Goal: Transaction & Acquisition: Purchase product/service

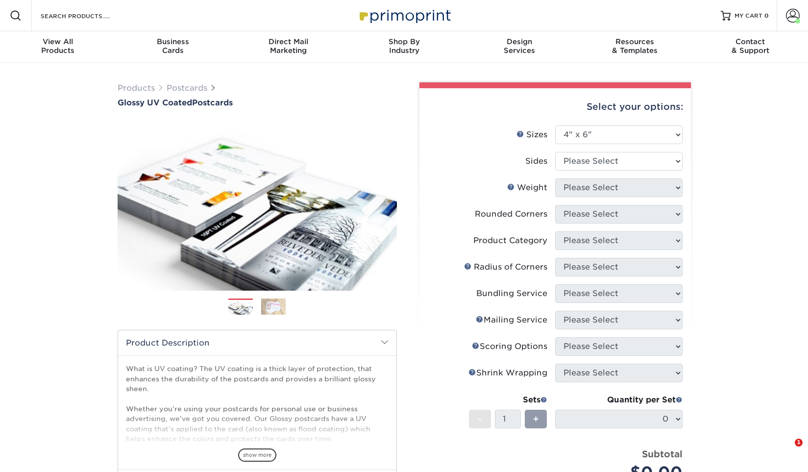
select select "4.00x6.00"
click at [66, 49] on div "View All Products" at bounding box center [58, 46] width 116 height 18
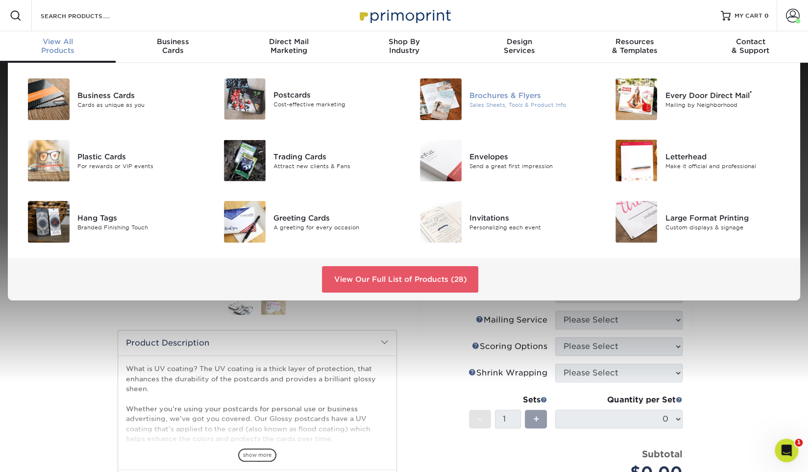
click at [483, 105] on div "Sales Sheets, Tools & Product Info" at bounding box center [530, 104] width 123 height 8
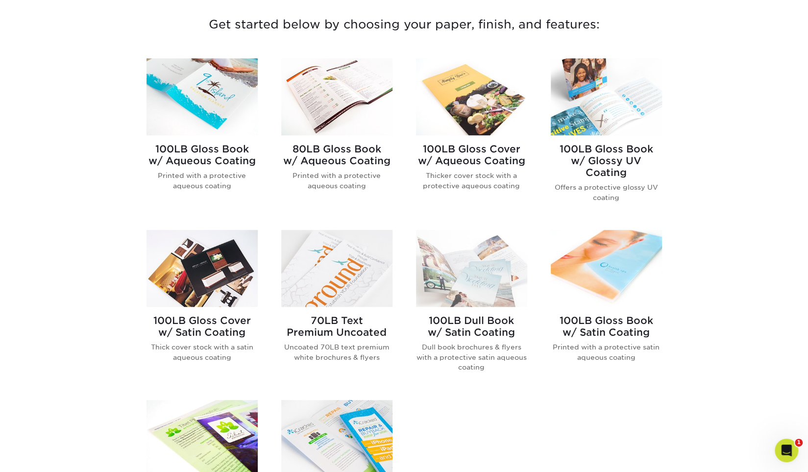
scroll to position [391, 0]
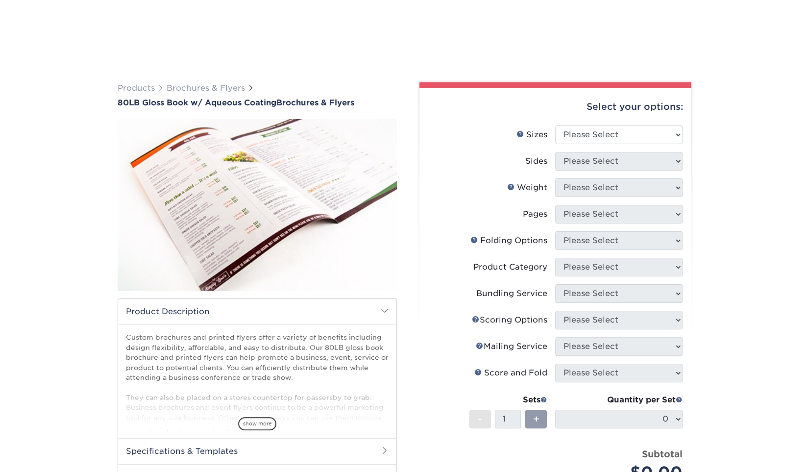
scroll to position [204, 0]
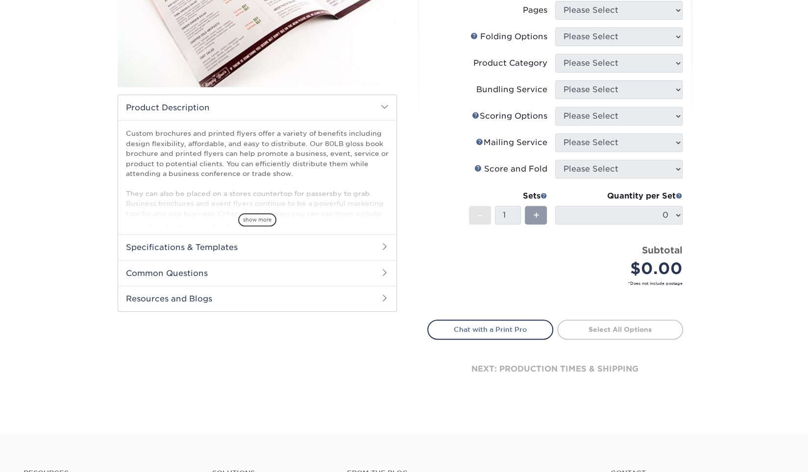
click at [216, 246] on h2 "Specifications & Templates" at bounding box center [257, 246] width 278 height 25
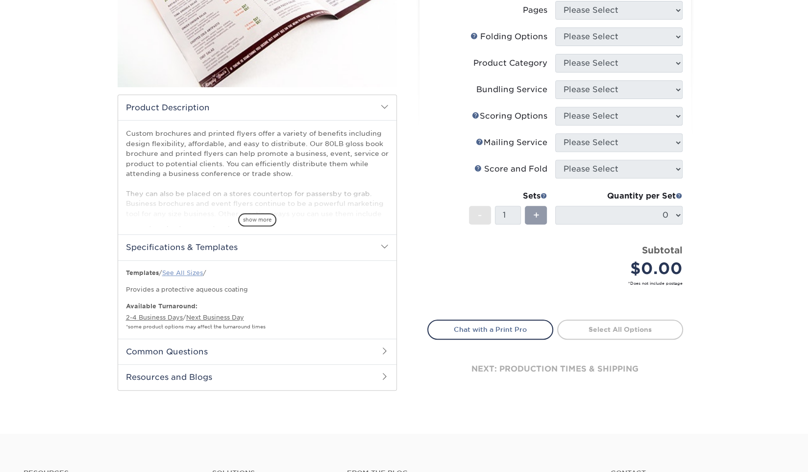
click at [174, 270] on link "See All Sizes" at bounding box center [182, 272] width 41 height 7
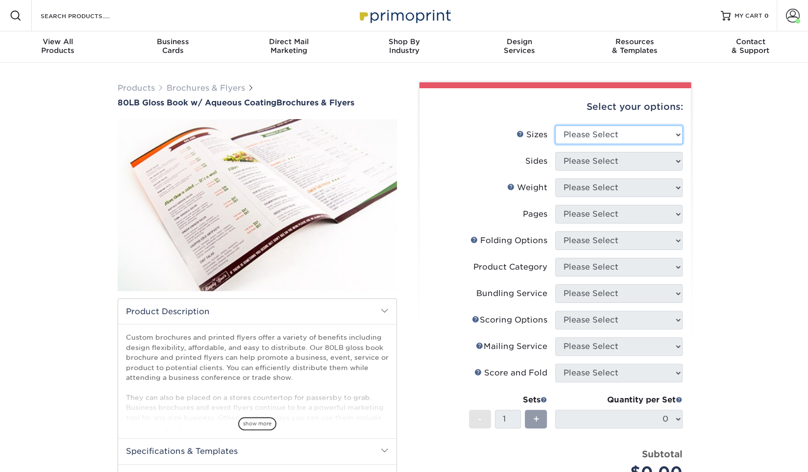
select select "8.50x11.00"
click option "8.5" x 11"" at bounding box center [0, 0] width 0 height 0
click at [555, 152] on select "Please Select Print Both Sides Print Front Only" at bounding box center [618, 161] width 127 height 19
select select "32d3c223-f82c-492b-b915-ba065a00862f"
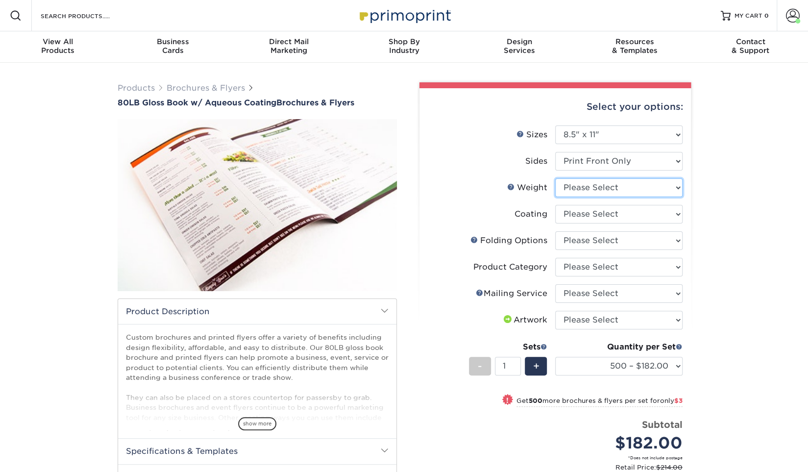
click at [555, 178] on select "Please Select 80LB" at bounding box center [618, 187] width 127 height 19
select select "80LB"
click at [555, 205] on select at bounding box center [618, 214] width 127 height 19
select select "d41dab50-ff65-4f4f-bb17-2afe4d36ae33"
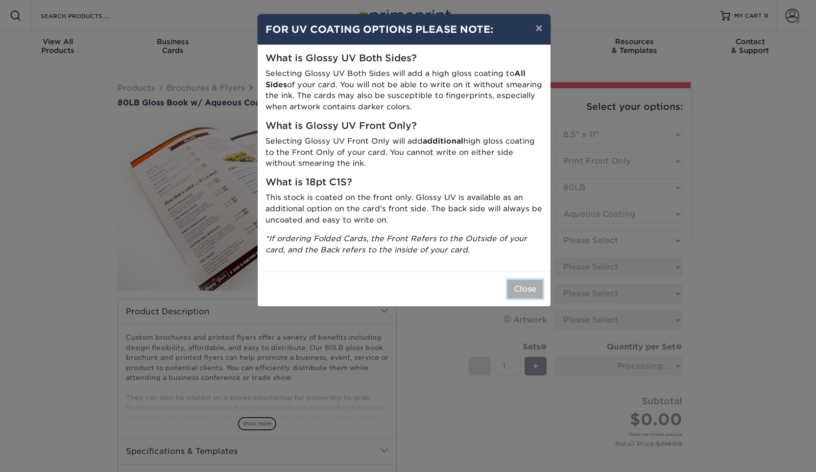
click at [530, 293] on button "Close" at bounding box center [525, 289] width 35 height 19
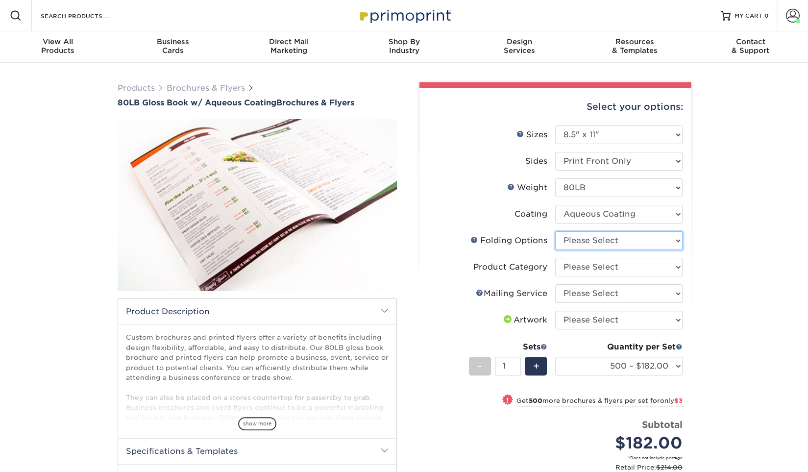
click at [555, 231] on select "Please Select FLAT - No Folding Accordion Fold Half-Fold (Vertical) Half-Fold (…" at bounding box center [618, 240] width 127 height 19
select select "9b1d5825-34d1-4721-9874-ed79abb003d7"
click option "FLAT - No Folding" at bounding box center [0, 0] width 0 height 0
click at [555, 258] on select "Please Select Flyers and Brochures" at bounding box center [618, 267] width 127 height 19
select select "1a668080-6b7c-4174-b399-2c3833b27ef4"
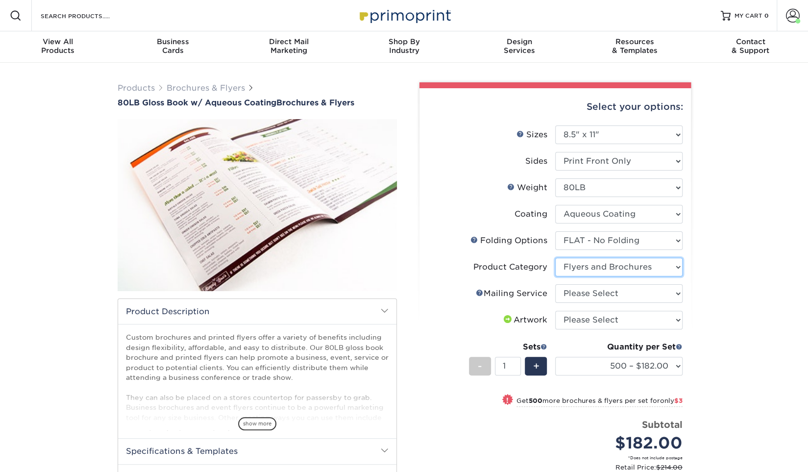
click option "Flyers and Brochures" at bounding box center [0, 0] width 0 height 0
click at [555, 284] on select "Please Select No Direct Mailing Service No, I will mail/stamp/imprint Direct Ma…" at bounding box center [618, 293] width 127 height 19
select select "3e5e9bdd-d78a-4c28-a41d-fe1407925ca6"
click option "No Direct Mailing Service" at bounding box center [0, 0] width 0 height 0
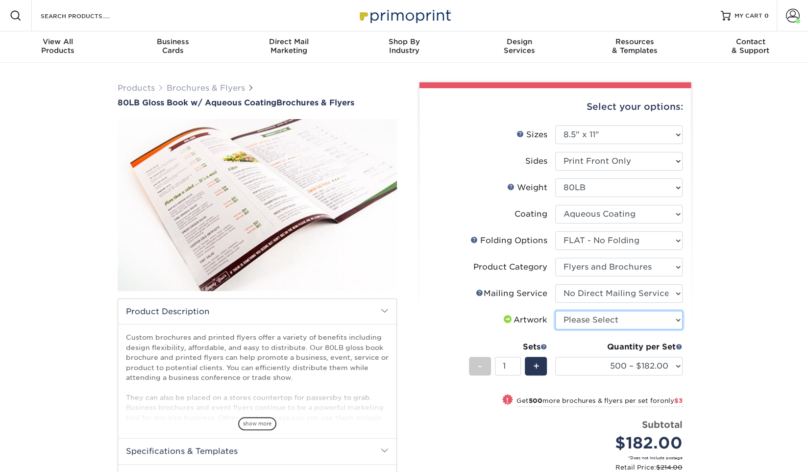
select select "upload"
click option "I will upload files" at bounding box center [0, 0] width 0 height 0
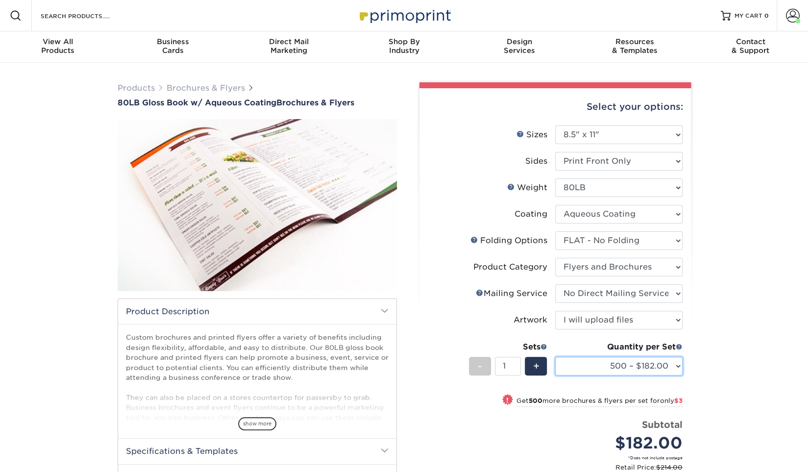
click at [555, 357] on select "500 – $182.00 1000 – $185.00 2000 – $241.00 2500 – $301.00 3000 – $388.00 4000 …" at bounding box center [618, 366] width 127 height 19
select select "2000 – $241.00"
click option "2000 – $241.00" at bounding box center [0, 0] width 0 height 0
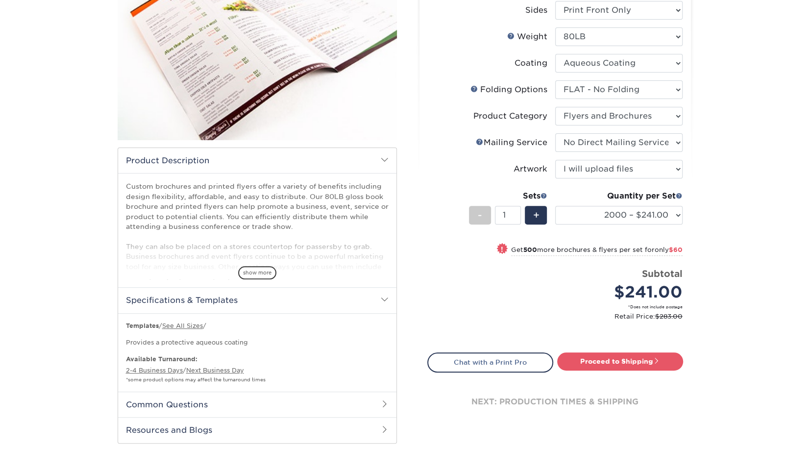
scroll to position [255, 0]
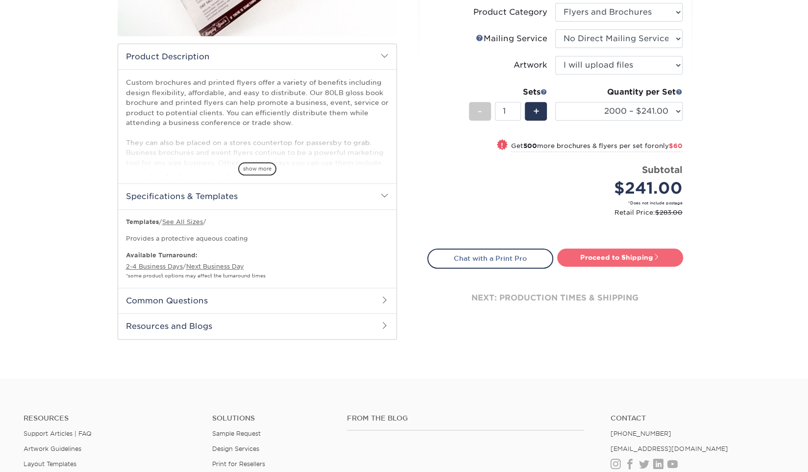
click at [618, 254] on link "Proceed to Shipping" at bounding box center [620, 257] width 126 height 18
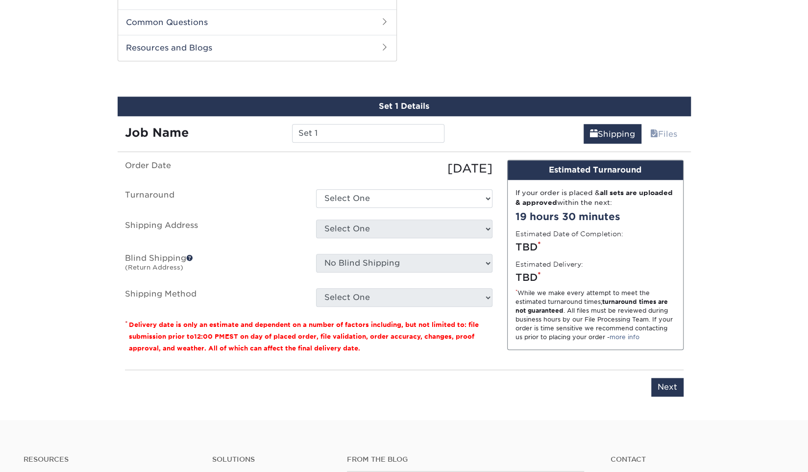
scroll to position [528, 0]
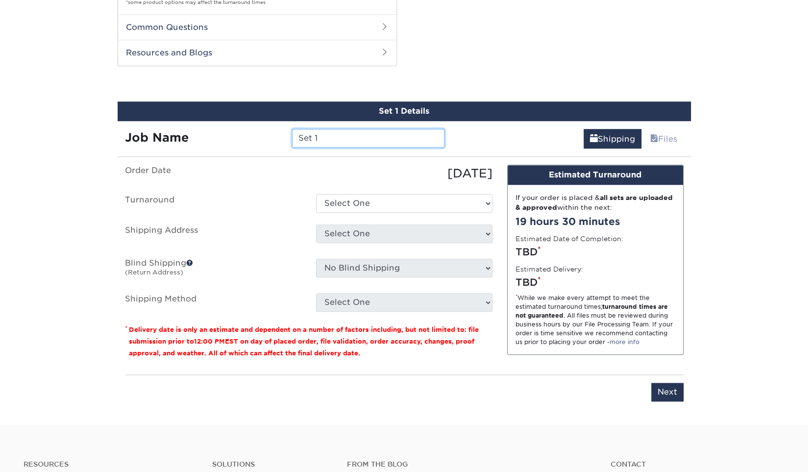
click at [356, 131] on input "Set 1" at bounding box center [368, 138] width 152 height 19
type input "ORG/McKesson Door Drop - 401"
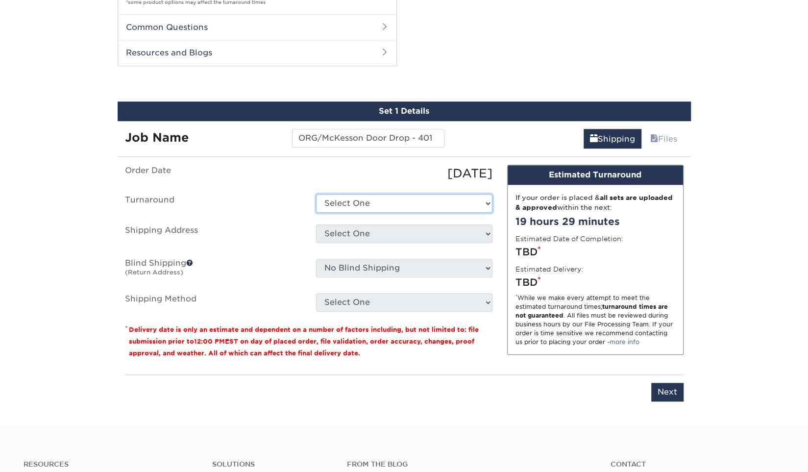
select select "a0d0c1ac-2ec1-4a10-8193-44f00d701cc1"
click option "2-4 Business Days" at bounding box center [0, 0] width 0 height 0
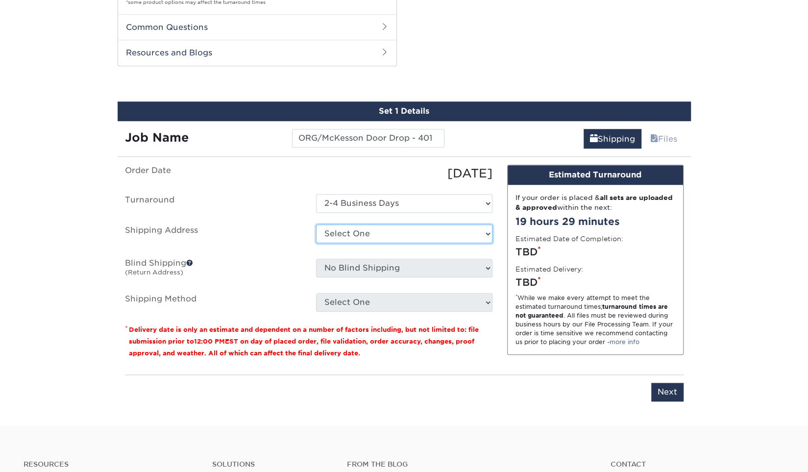
click at [316, 224] on select "Select One 28 Exeter 908 Address [STREET_ADDRESS] Home Mom & Dad + Add New Addr…" at bounding box center [404, 233] width 176 height 19
select select "18958"
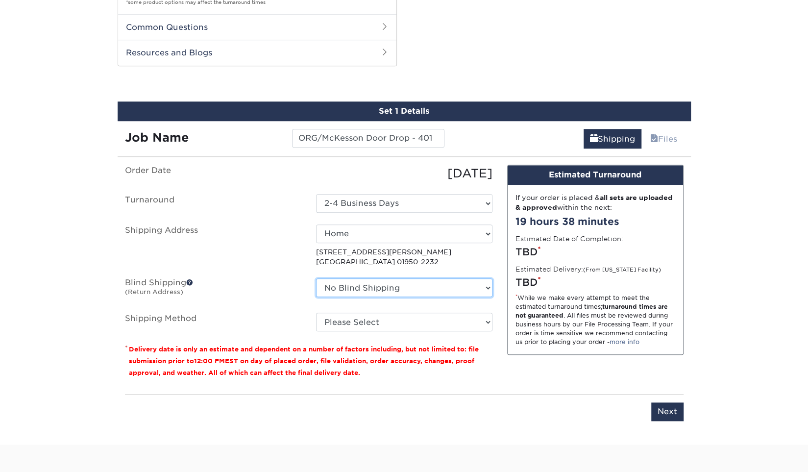
click at [316, 278] on select "No Blind Shipping 28 Exeter 908 Address [STREET_ADDRESS] Home Mom & Dad + Add N…" at bounding box center [404, 287] width 176 height 19
select select "18958"
click option "Home" at bounding box center [0, 0] width 0 height 0
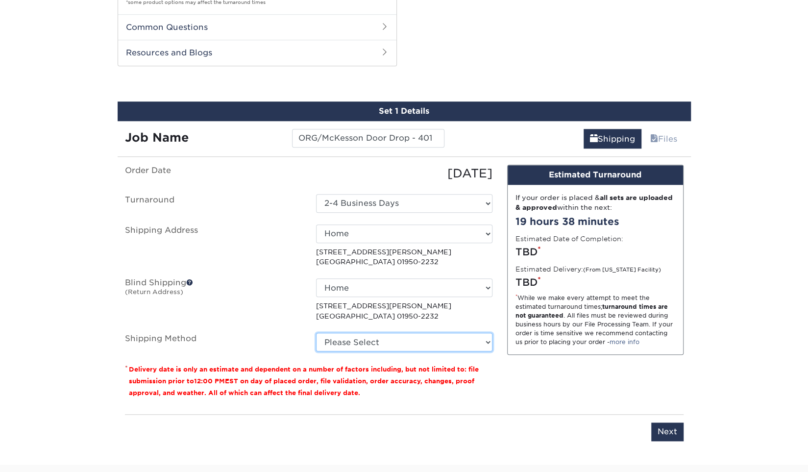
click at [316, 333] on select "Please Select Ground Shipping (+$104.23) 3 Day Shipping Service (+$202.23) 2 Da…" at bounding box center [404, 342] width 176 height 19
select select "03"
click option "Ground Shipping (+$104.23)" at bounding box center [0, 0] width 0 height 0
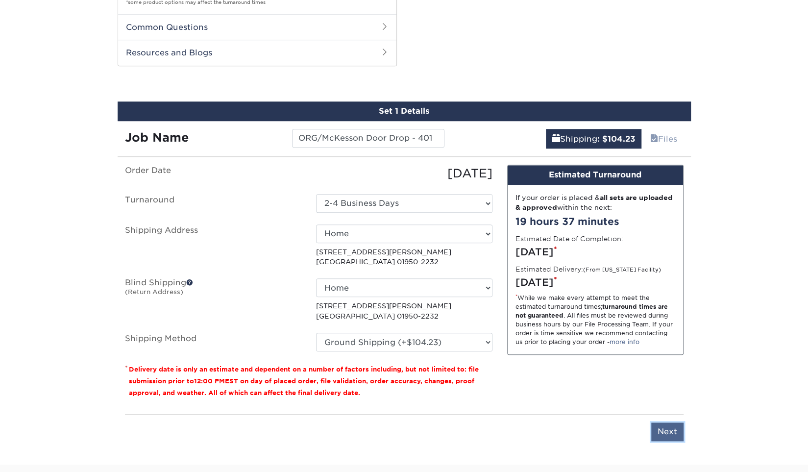
click at [677, 425] on input "Next" at bounding box center [667, 431] width 32 height 19
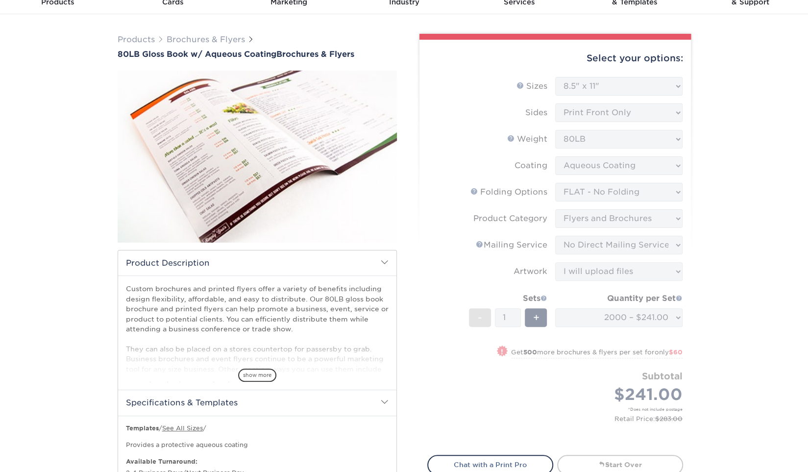
scroll to position [51, 0]
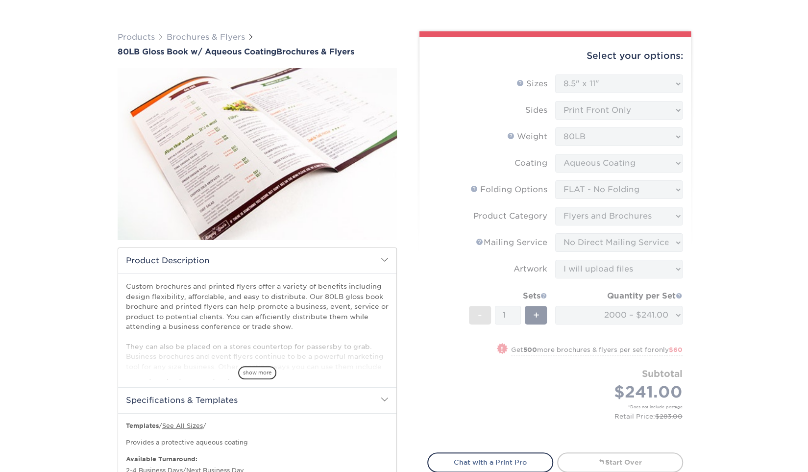
click at [76, 218] on div "Products Brochures & Flyers 80LB Gloss Book w/ Aqueous Coating Brochures & Flye…" at bounding box center [404, 458] width 808 height 893
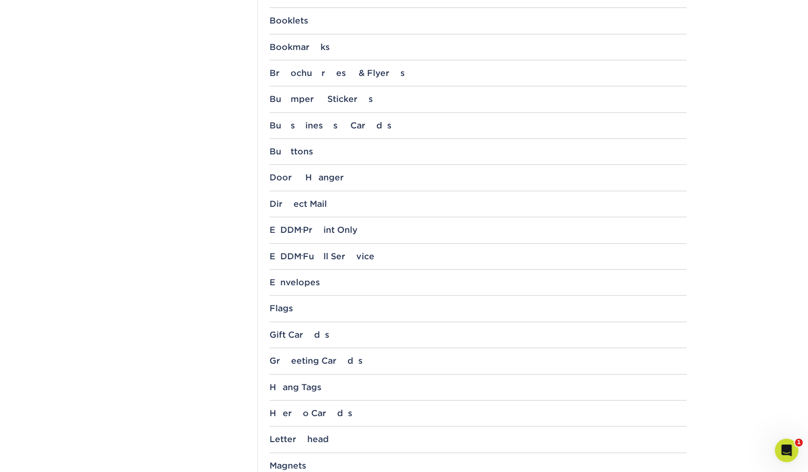
scroll to position [475, 0]
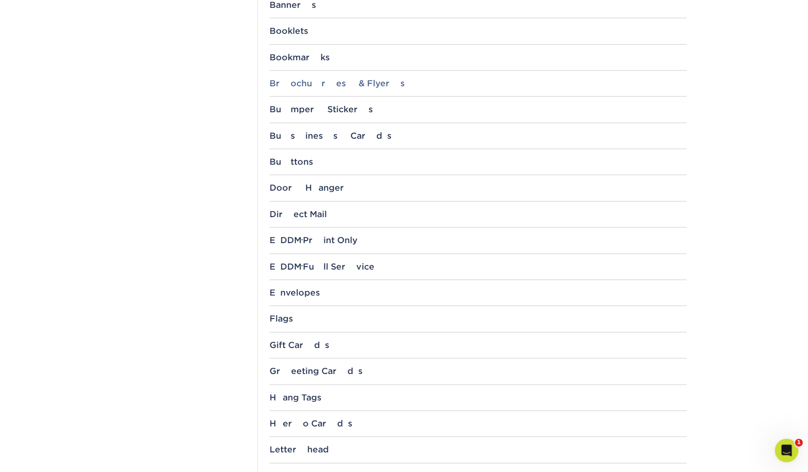
click at [341, 81] on div "Brochures & Flyers" at bounding box center [478, 83] width 417 height 10
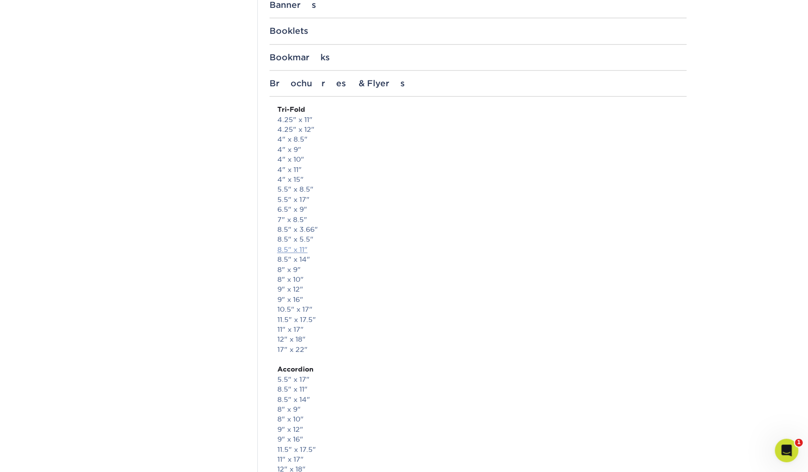
click at [288, 246] on link "8.5" x 11"" at bounding box center [292, 250] width 30 height 8
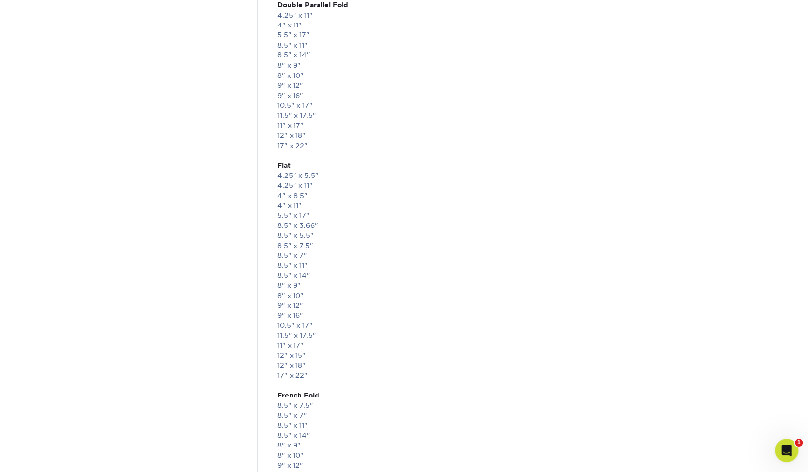
scroll to position [1155, 0]
click at [294, 247] on link "8.5" x 11"" at bounding box center [292, 249] width 30 height 8
